Goal: Task Accomplishment & Management: Manage account settings

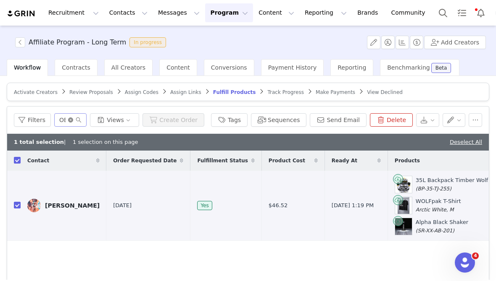
click at [73, 120] on icon "icon: close-circle" at bounding box center [70, 120] width 5 height 5
click at [72, 119] on input "text" at bounding box center [70, 119] width 32 height 13
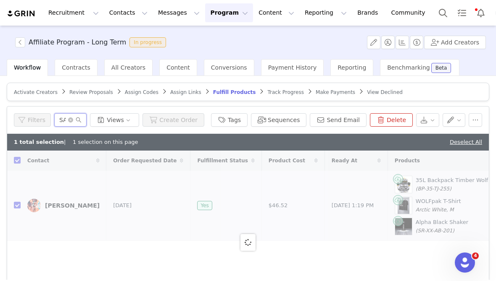
type input "[PERSON_NAME]"
checkbox input "false"
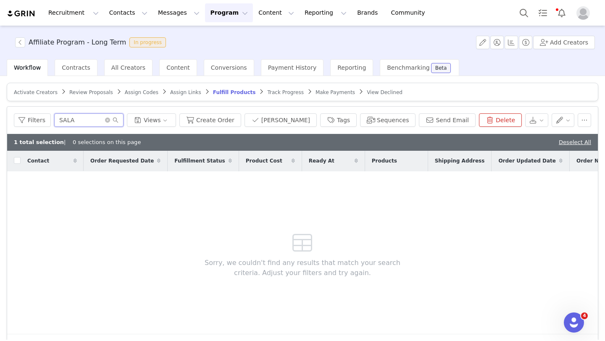
type input "SALA"
click at [214, 12] on button "Program Program" at bounding box center [229, 12] width 48 height 19
click at [215, 37] on p "Activations" at bounding box center [215, 37] width 32 height 9
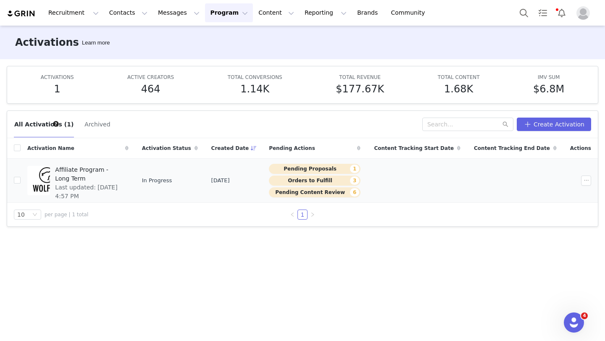
click at [123, 170] on span "Affiliate Program - Long Term" at bounding box center [89, 175] width 68 height 18
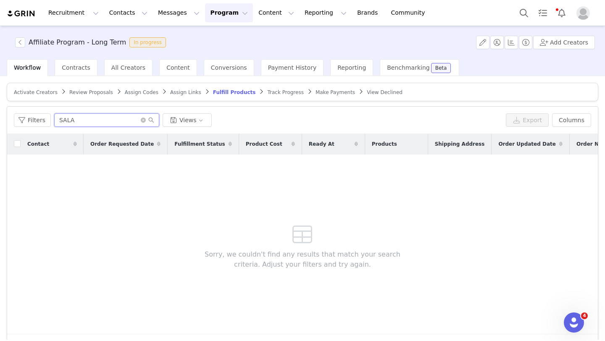
click at [124, 121] on input "SALA" at bounding box center [106, 119] width 105 height 13
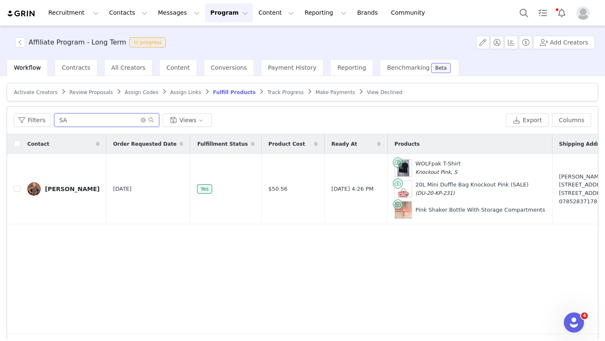
type input "S"
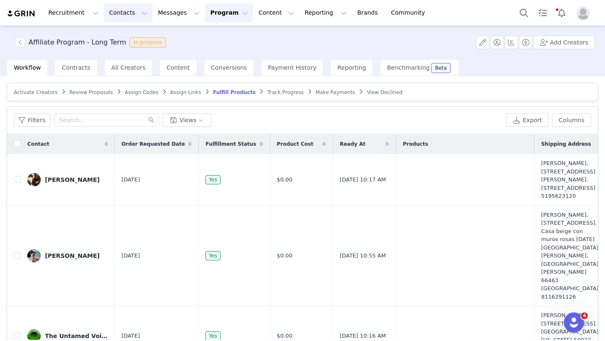
click at [124, 17] on button "Contacts Contacts" at bounding box center [128, 12] width 48 height 19
click at [73, 117] on input "text" at bounding box center [106, 119] width 105 height 13
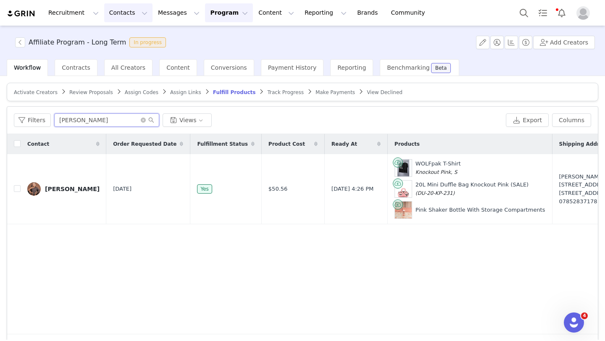
type input "[PERSON_NAME]"
click at [120, 16] on button "Contacts Contacts" at bounding box center [128, 12] width 48 height 19
click at [119, 38] on p "Creators" at bounding box center [117, 37] width 25 height 9
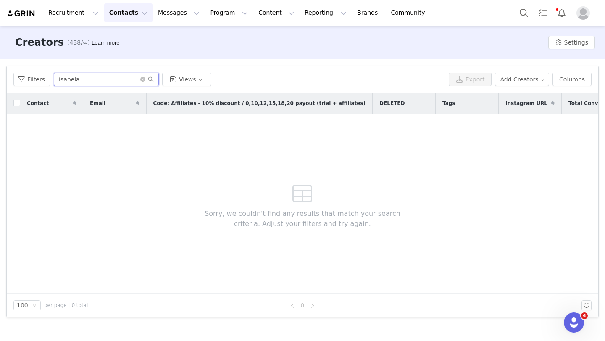
click at [110, 80] on input "isabela" at bounding box center [106, 79] width 105 height 13
click at [110, 82] on input "isabela" at bounding box center [106, 79] width 105 height 13
type input "isabelaSAL"
click at [144, 80] on icon "icon: close-circle" at bounding box center [142, 79] width 5 height 5
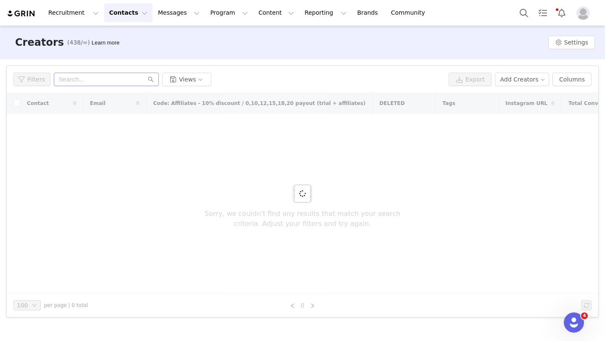
click at [127, 70] on div "Filters Views Export Add Creators Columns" at bounding box center [303, 79] width 592 height 27
click at [127, 83] on input "text" at bounding box center [106, 79] width 105 height 13
click at [127, 81] on input "text" at bounding box center [106, 79] width 105 height 13
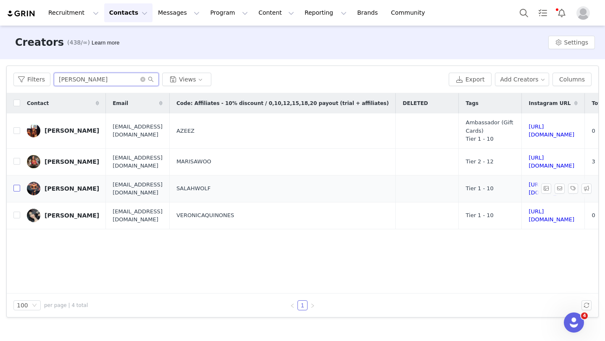
type input "[PERSON_NAME]"
click at [16, 185] on input "checkbox" at bounding box center [16, 188] width 7 height 7
checkbox input "true"
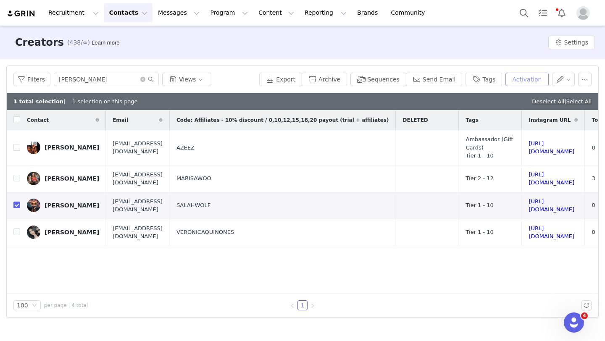
click at [495, 80] on button "Activation" at bounding box center [526, 79] width 43 height 13
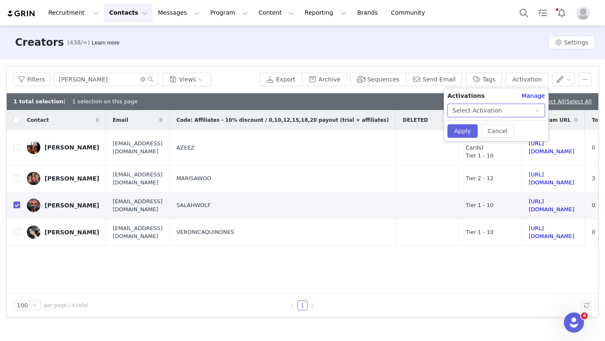
click at [495, 108] on div "Select Activation" at bounding box center [493, 110] width 82 height 13
click at [486, 126] on li "Affiliate Program - Long Term" at bounding box center [495, 127] width 97 height 13
click at [468, 135] on button "Apply" at bounding box center [462, 130] width 30 height 13
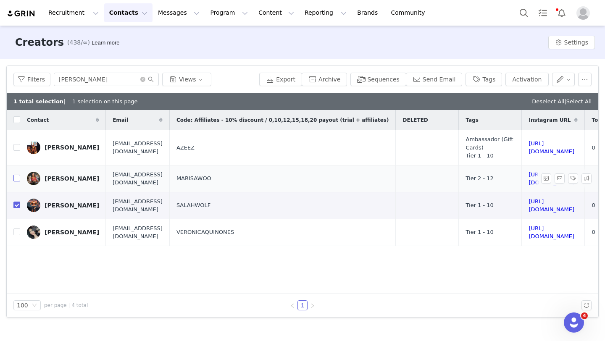
click at [17, 178] on input "checkbox" at bounding box center [16, 178] width 7 height 7
checkbox input "true"
click at [17, 148] on input "checkbox" at bounding box center [16, 147] width 7 height 7
checkbox input "true"
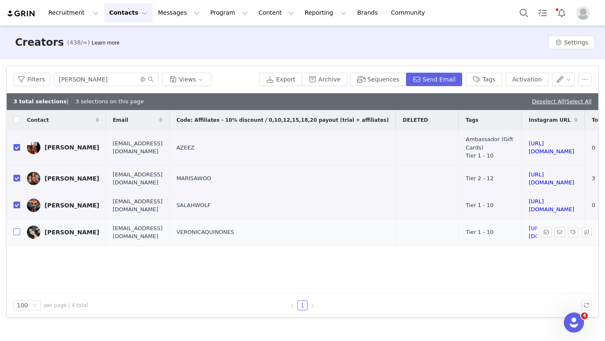
click at [18, 229] on input "checkbox" at bounding box center [16, 232] width 7 height 7
checkbox input "true"
click at [495, 81] on button "Activation" at bounding box center [526, 79] width 43 height 13
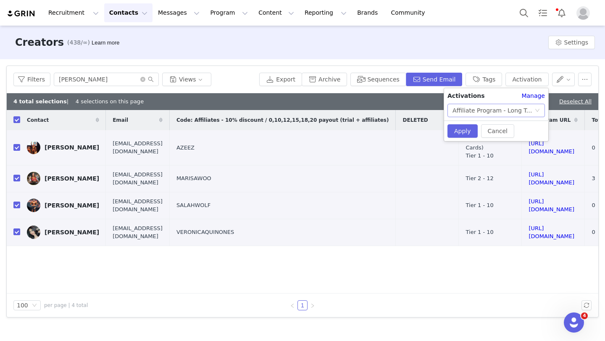
click at [495, 109] on div "Affiliate Program - Long Term" at bounding box center [493, 110] width 82 height 13
click at [490, 129] on li "Affiliate Program - Long Term" at bounding box center [495, 127] width 97 height 13
click at [470, 131] on button "Apply" at bounding box center [462, 130] width 30 height 13
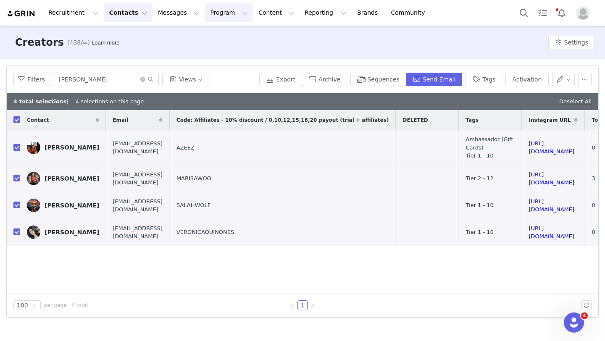
click at [209, 12] on button "Program Program" at bounding box center [229, 12] width 48 height 19
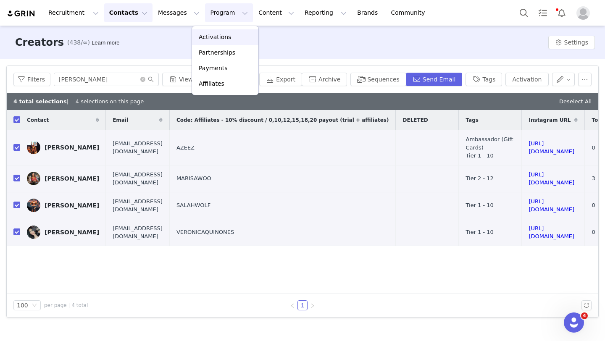
click at [212, 39] on p "Activations" at bounding box center [215, 37] width 32 height 9
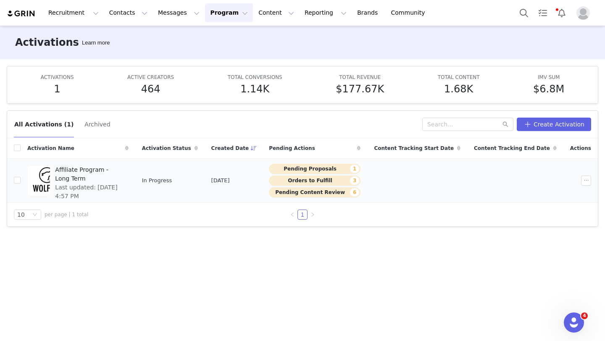
click at [114, 173] on span "Affiliate Program - Long Term" at bounding box center [89, 175] width 68 height 18
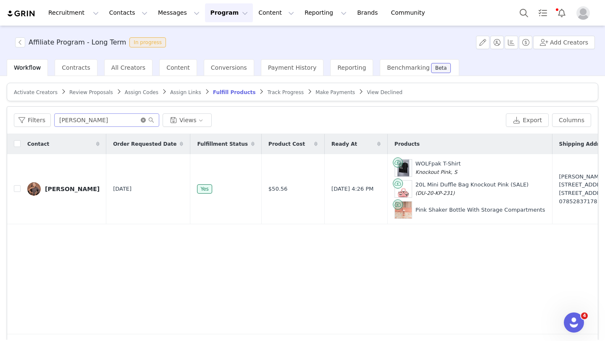
click at [142, 120] on icon "icon: close-circle" at bounding box center [143, 120] width 5 height 5
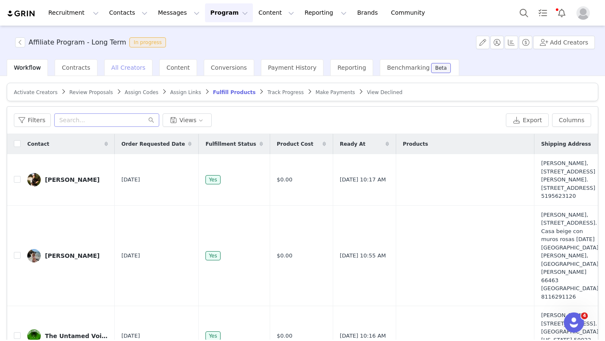
click at [139, 66] on span "All Creators" at bounding box center [128, 67] width 34 height 7
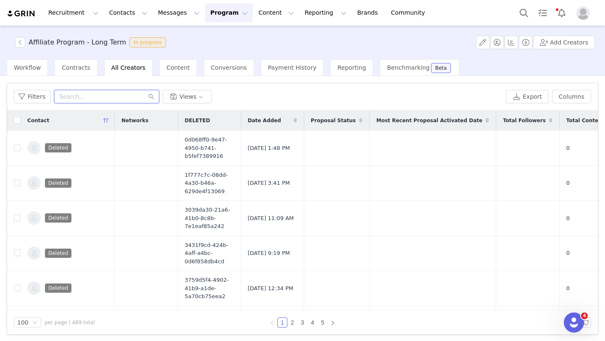
click at [120, 97] on input "text" at bounding box center [106, 96] width 105 height 13
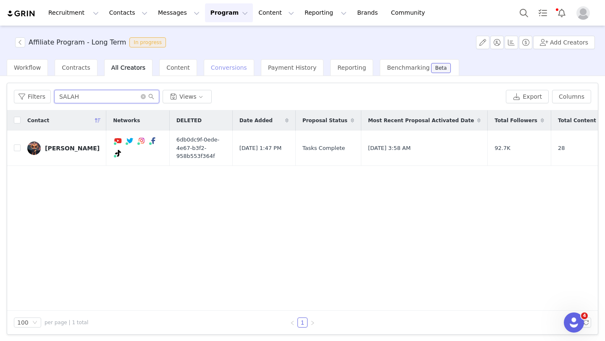
type input "SALAH"
click at [231, 68] on span "Conversions" at bounding box center [229, 67] width 36 height 7
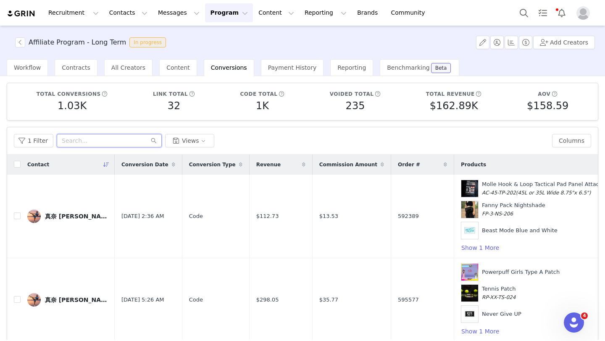
click at [103, 142] on input "text" at bounding box center [109, 140] width 105 height 13
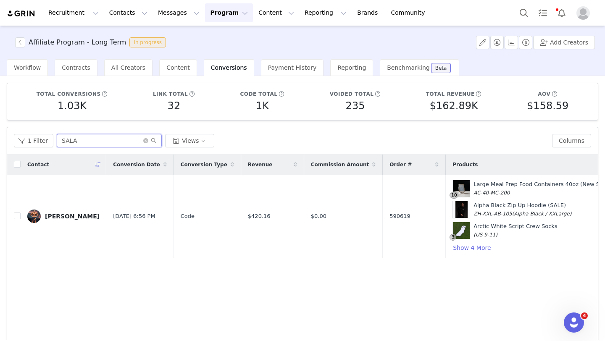
type input "SALA"
click at [42, 149] on div "1 Filter SALA Views Columns" at bounding box center [302, 140] width 591 height 27
click at [42, 143] on button "1 Filter" at bounding box center [33, 140] width 39 height 13
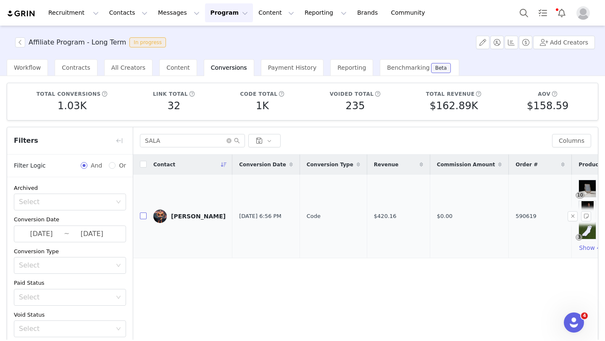
click at [142, 218] on input "checkbox" at bounding box center [143, 216] width 7 height 7
checkbox input "true"
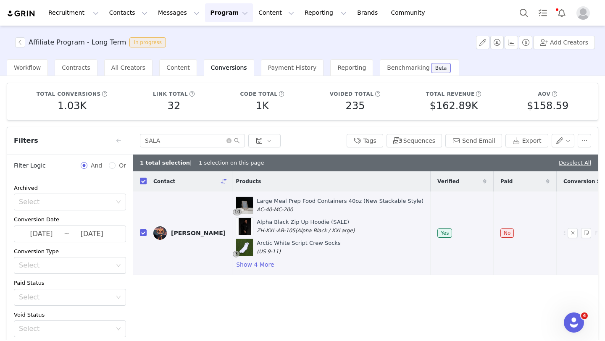
scroll to position [0, 347]
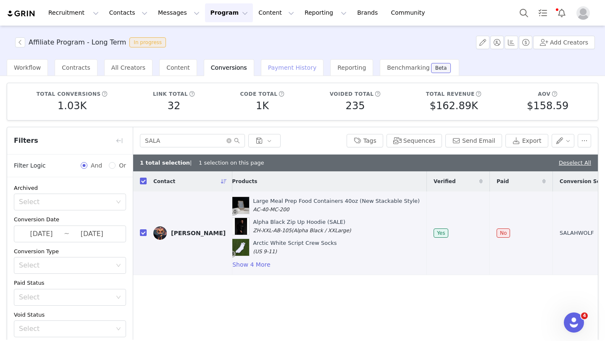
click at [268, 71] on div "Payment History" at bounding box center [292, 67] width 63 height 17
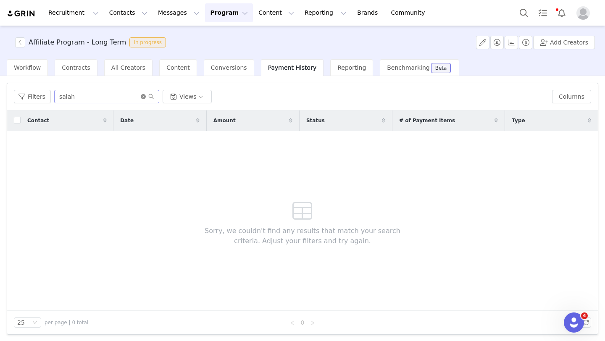
click at [141, 97] on icon "icon: close-circle" at bounding box center [143, 96] width 5 height 5
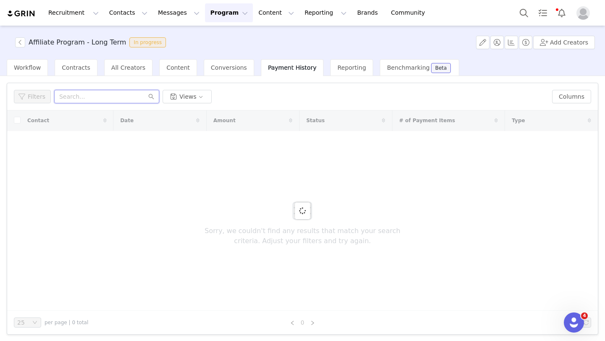
click at [126, 94] on input "text" at bounding box center [106, 96] width 105 height 13
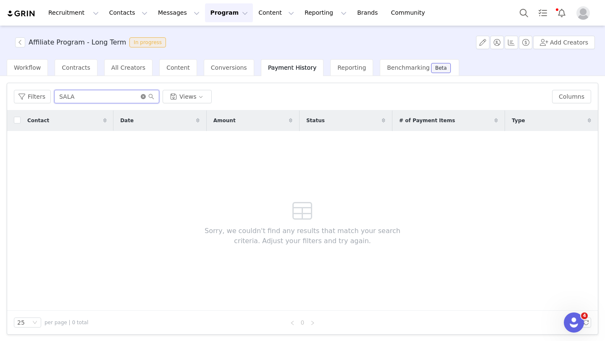
type input "SALA"
click at [143, 96] on icon "icon: close-circle" at bounding box center [143, 96] width 5 height 5
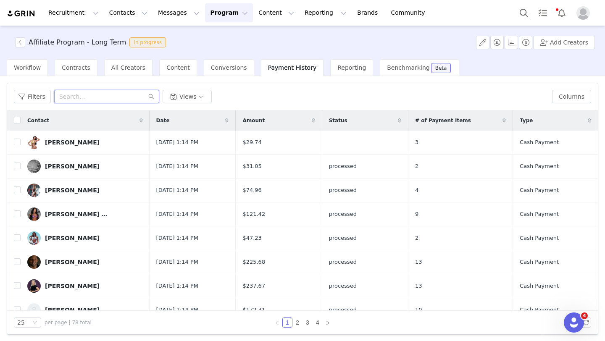
click at [131, 98] on input "text" at bounding box center [106, 96] width 105 height 13
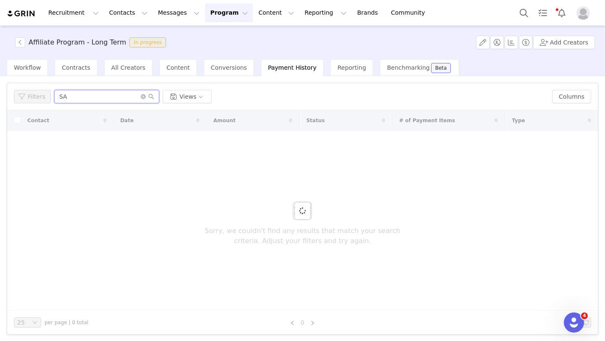
type input "S"
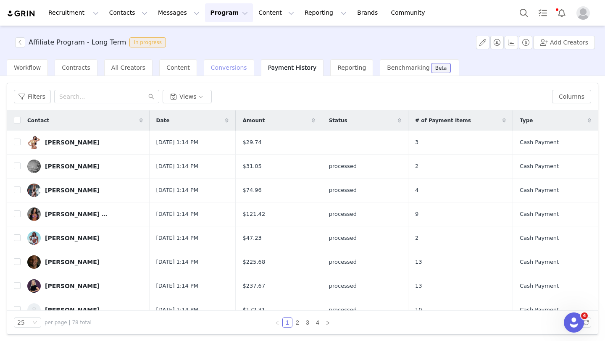
click at [216, 73] on div "Conversions" at bounding box center [229, 67] width 50 height 17
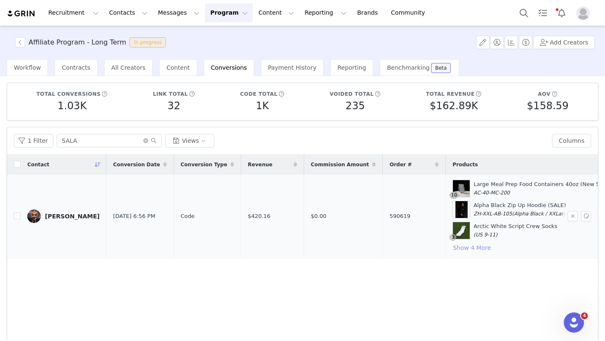
click at [473, 248] on button "Show 4 More" at bounding box center [471, 248] width 39 height 10
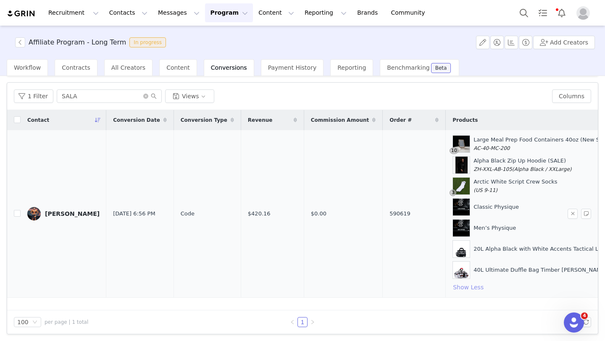
scroll to position [45, 0]
